Goal: Task Accomplishment & Management: Manage account settings

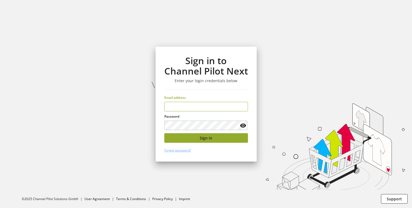
type input "**********"
click at [196, 140] on button "Sign in" at bounding box center [206, 138] width 84 height 10
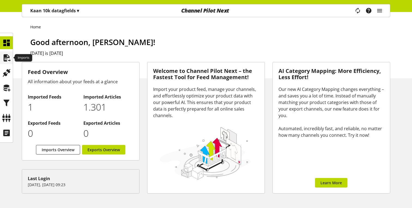
click at [7, 61] on icon at bounding box center [6, 57] width 9 height 11
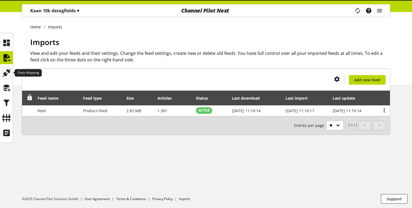
click at [7, 74] on icon at bounding box center [6, 72] width 9 height 11
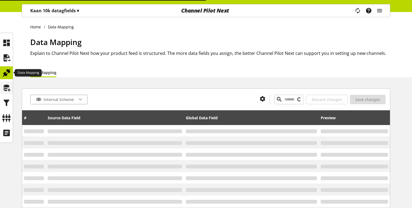
type input "******"
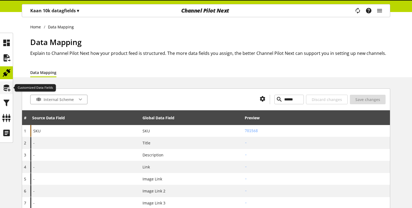
click at [6, 86] on icon at bounding box center [6, 87] width 9 height 11
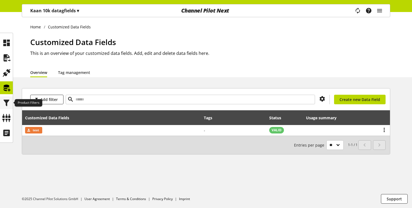
click at [6, 97] on icon at bounding box center [6, 102] width 9 height 11
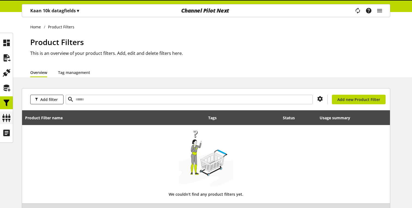
click at [6, 111] on div at bounding box center [6, 117] width 13 height 13
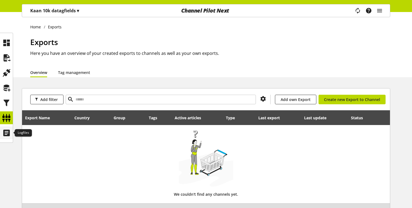
click at [7, 129] on icon at bounding box center [6, 132] width 9 height 11
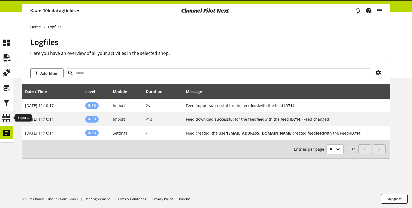
click at [7, 119] on icon at bounding box center [6, 117] width 9 height 11
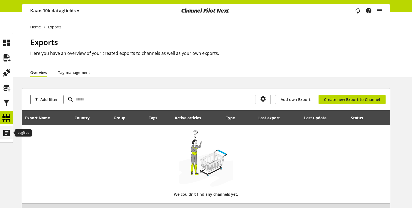
click at [7, 131] on icon at bounding box center [6, 132] width 9 height 11
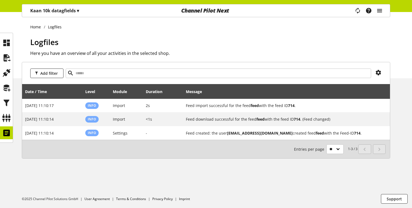
click at [377, 11] on icon "main navigation" at bounding box center [379, 11] width 7 height 10
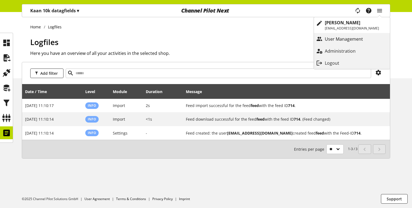
click at [351, 40] on p "User Management" at bounding box center [349, 39] width 49 height 7
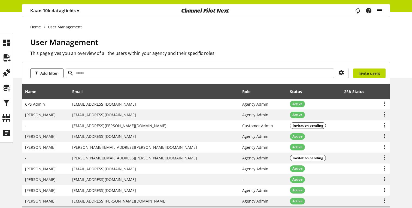
click at [381, 10] on icon "main navigation" at bounding box center [379, 11] width 7 height 10
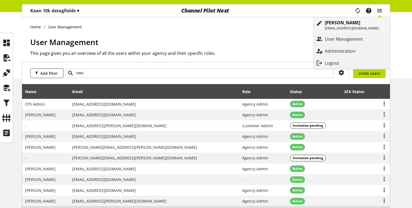
click at [339, 28] on p "[EMAIL_ADDRESS][DOMAIN_NAME]" at bounding box center [352, 28] width 54 height 5
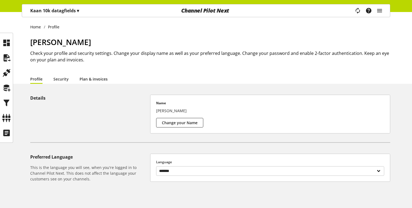
click at [96, 80] on link "Plan & invoices" at bounding box center [94, 79] width 28 height 6
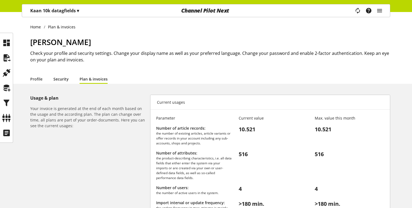
click at [60, 77] on link "Security" at bounding box center [60, 79] width 15 height 6
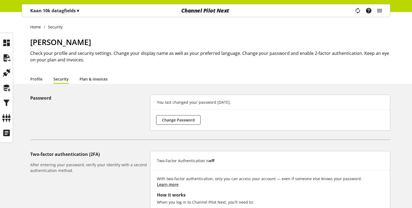
click at [89, 77] on link "Plan & invoices" at bounding box center [94, 79] width 28 height 6
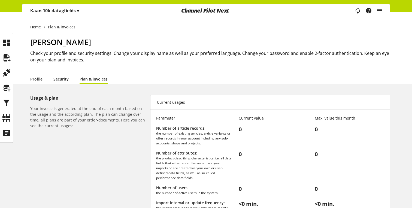
click at [61, 80] on link "Security" at bounding box center [60, 79] width 15 height 6
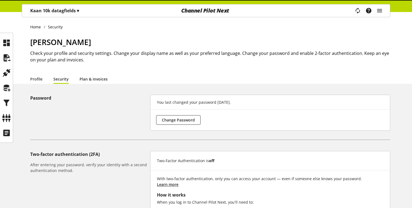
click at [91, 80] on link "Plan & invoices" at bounding box center [94, 79] width 28 height 6
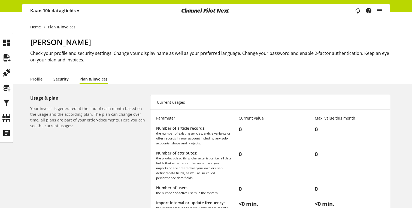
click at [62, 81] on link "Security" at bounding box center [60, 79] width 15 height 6
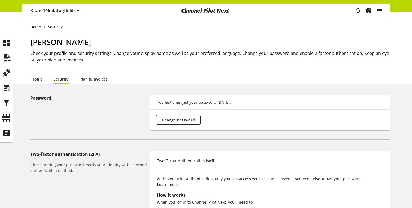
click at [90, 80] on link "Plan & invoices" at bounding box center [94, 79] width 28 height 6
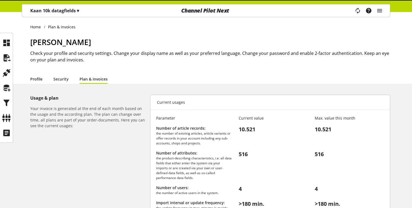
click at [41, 79] on link "Profile" at bounding box center [36, 79] width 12 height 6
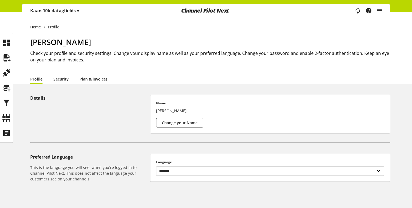
click at [81, 78] on link "Plan & invoices" at bounding box center [94, 79] width 28 height 6
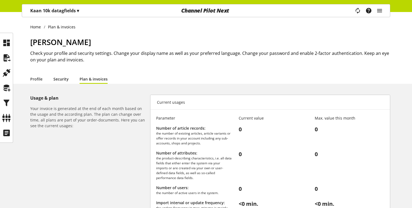
click at [54, 78] on link "Security" at bounding box center [60, 79] width 15 height 6
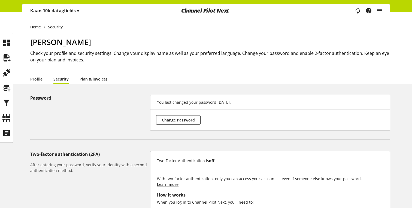
click at [89, 77] on link "Plan & invoices" at bounding box center [94, 79] width 28 height 6
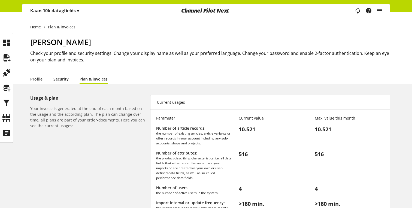
click at [60, 78] on link "Security" at bounding box center [60, 79] width 15 height 6
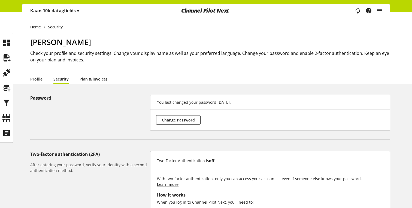
click at [96, 79] on link "Plan & invoices" at bounding box center [94, 79] width 28 height 6
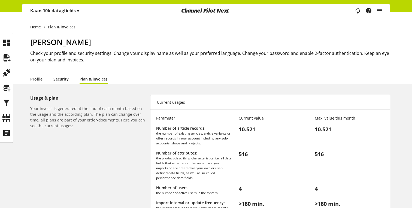
click at [58, 78] on link "Security" at bounding box center [60, 79] width 15 height 6
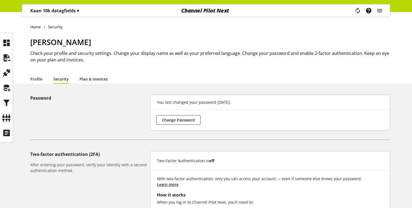
click at [93, 82] on link "Plan & invoices" at bounding box center [94, 79] width 28 height 6
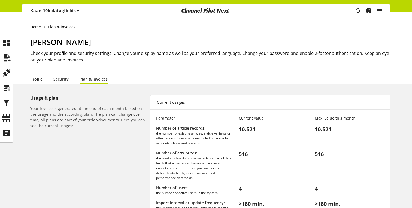
click at [36, 80] on link "Profile" at bounding box center [36, 79] width 12 height 6
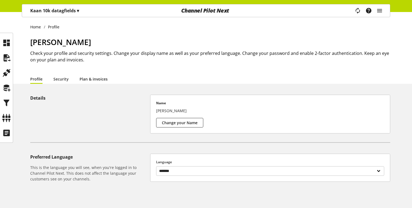
click at [91, 78] on link "Plan & invoices" at bounding box center [94, 79] width 28 height 6
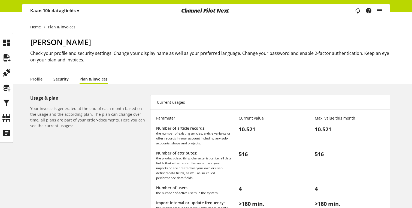
click at [66, 79] on link "Security" at bounding box center [60, 79] width 15 height 6
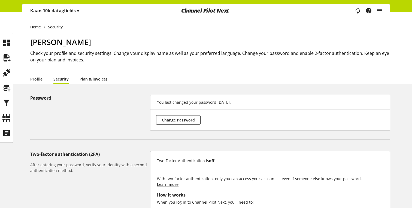
click at [95, 79] on link "Plan & invoices" at bounding box center [94, 79] width 28 height 6
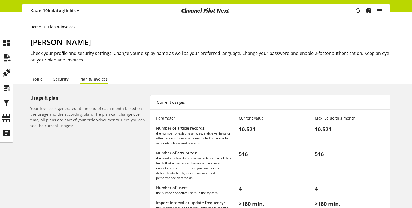
click at [58, 80] on link "Security" at bounding box center [60, 79] width 15 height 6
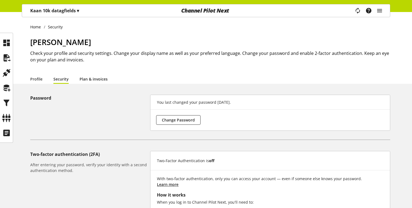
click at [86, 80] on link "Plan & invoices" at bounding box center [94, 79] width 28 height 6
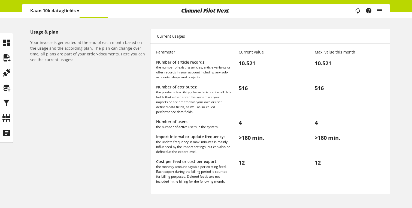
scroll to position [25, 0]
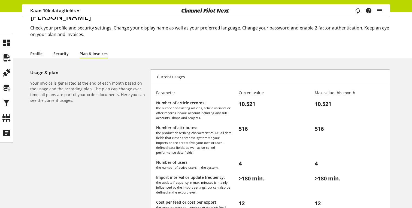
click at [57, 54] on link "Security" at bounding box center [60, 54] width 15 height 6
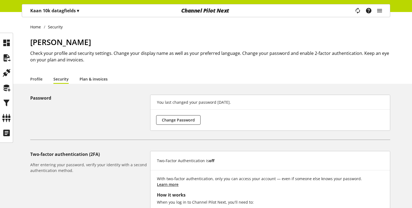
click at [89, 77] on link "Plan & invoices" at bounding box center [94, 79] width 28 height 6
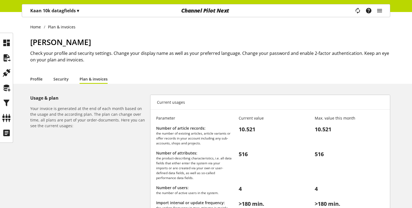
click at [34, 77] on link "Profile" at bounding box center [36, 79] width 12 height 6
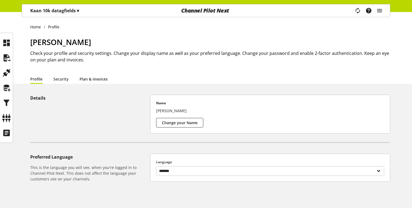
click at [97, 77] on link "Plan & invoices" at bounding box center [94, 79] width 28 height 6
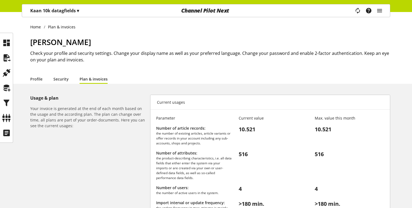
click at [58, 84] on div "Home Plan & invoices Kaan Gökdemir Check your profile and security settings. Ch…" at bounding box center [206, 156] width 412 height 288
click at [58, 79] on link "Security" at bounding box center [60, 79] width 15 height 6
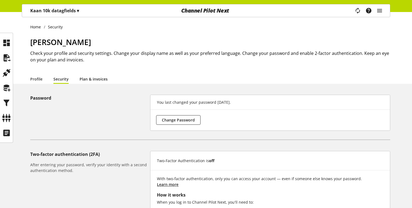
click at [99, 78] on link "Plan & invoices" at bounding box center [94, 79] width 28 height 6
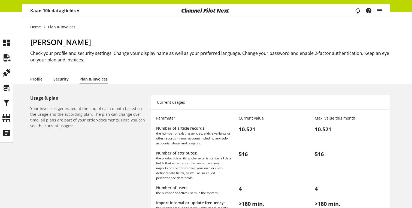
click at [39, 78] on link "Profile" at bounding box center [36, 79] width 12 height 6
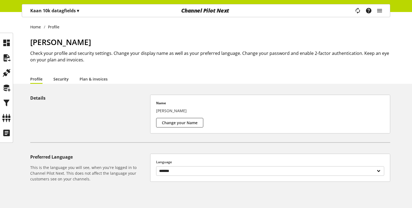
click at [64, 81] on link "Security" at bounding box center [60, 79] width 15 height 6
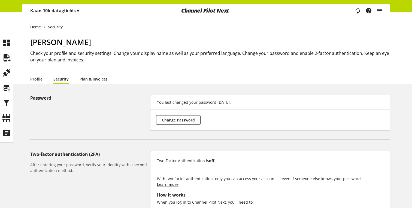
click at [91, 80] on link "Plan & invoices" at bounding box center [94, 79] width 28 height 6
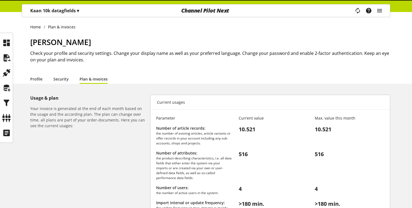
click at [52, 76] on li "Profile" at bounding box center [41, 79] width 23 height 10
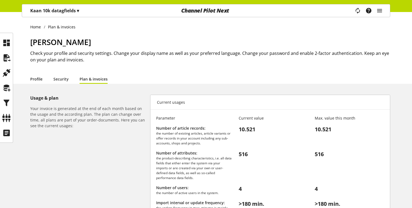
click at [37, 76] on link "Profile" at bounding box center [36, 79] width 12 height 6
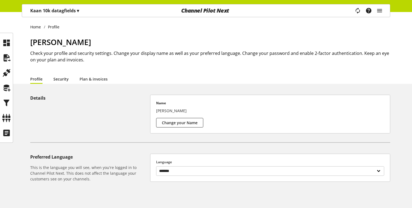
click at [63, 76] on link "Security" at bounding box center [60, 79] width 15 height 6
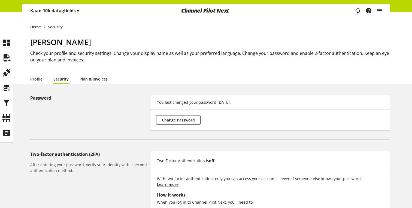
click at [94, 79] on link "Plan & invoices" at bounding box center [94, 79] width 28 height 6
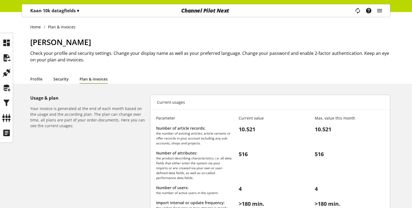
click at [62, 82] on link "Security" at bounding box center [60, 79] width 15 height 6
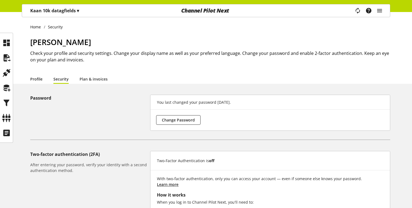
click at [38, 78] on link "Profile" at bounding box center [36, 79] width 12 height 6
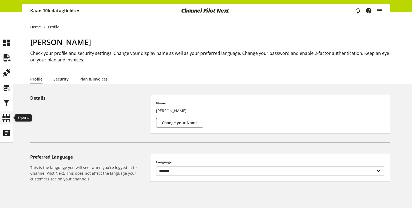
click at [9, 118] on icon at bounding box center [6, 117] width 9 height 11
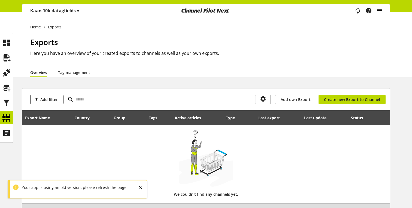
click at [381, 11] on icon "main navigation" at bounding box center [379, 11] width 7 height 10
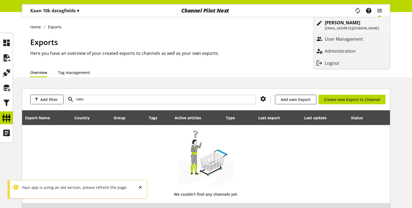
click at [351, 27] on p "[EMAIL_ADDRESS][DOMAIN_NAME]" at bounding box center [352, 28] width 54 height 5
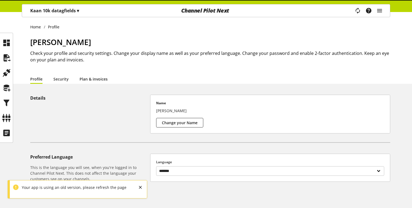
click at [96, 78] on link "Plan & invoices" at bounding box center [94, 79] width 28 height 6
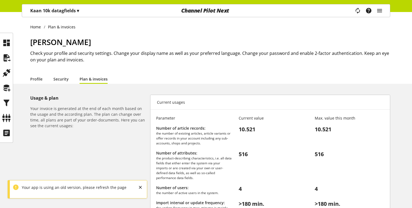
scroll to position [20, 0]
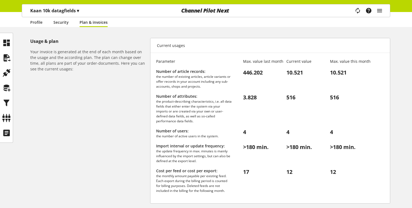
scroll to position [58, 0]
